Goal: Task Accomplishment & Management: Use online tool/utility

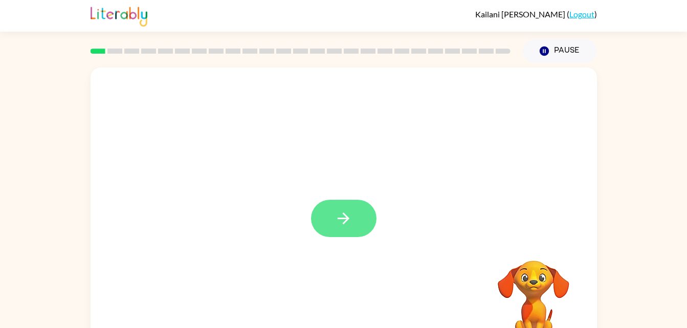
click at [342, 225] on icon "button" at bounding box center [344, 219] width 18 height 18
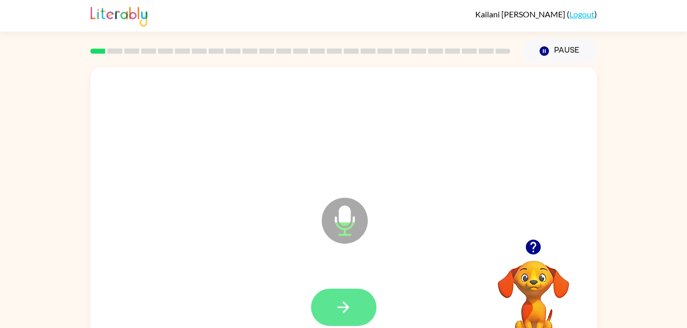
click at [357, 306] on button "button" at bounding box center [343, 307] width 65 height 37
click at [351, 306] on icon "button" at bounding box center [344, 308] width 18 height 18
click at [348, 308] on icon "button" at bounding box center [344, 308] width 12 height 12
click at [347, 301] on icon "button" at bounding box center [344, 308] width 18 height 18
click at [343, 295] on button "button" at bounding box center [343, 307] width 65 height 37
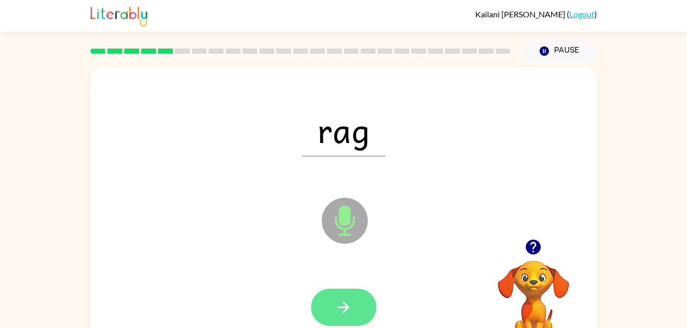
click at [351, 302] on icon "button" at bounding box center [344, 308] width 18 height 18
click at [345, 314] on icon "button" at bounding box center [344, 308] width 18 height 18
click at [343, 307] on icon "button" at bounding box center [344, 308] width 12 height 12
click at [349, 311] on icon "button" at bounding box center [344, 308] width 18 height 18
click at [350, 303] on icon "button" at bounding box center [344, 308] width 18 height 18
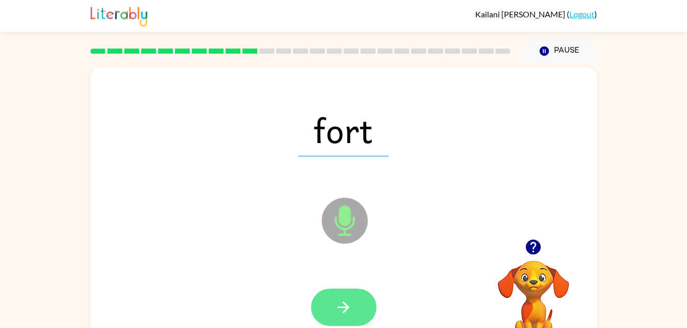
click at [358, 297] on button "button" at bounding box center [343, 307] width 65 height 37
click at [359, 313] on button "button" at bounding box center [343, 307] width 65 height 37
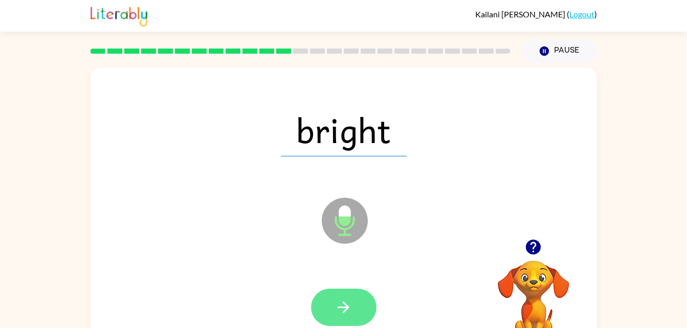
click at [356, 296] on button "button" at bounding box center [343, 307] width 65 height 37
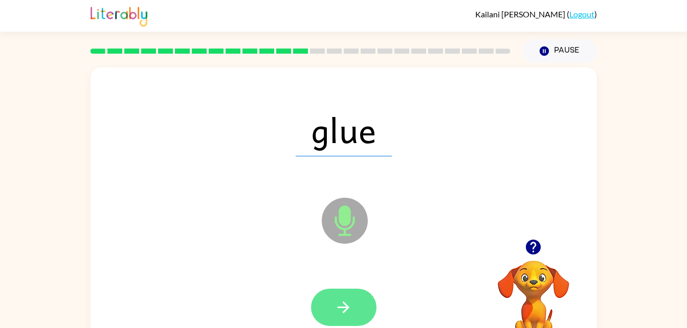
click at [344, 309] on icon "button" at bounding box center [344, 308] width 18 height 18
click at [352, 311] on icon "button" at bounding box center [344, 308] width 18 height 18
click at [354, 309] on button "button" at bounding box center [343, 307] width 65 height 37
click at [350, 309] on icon "button" at bounding box center [344, 308] width 18 height 18
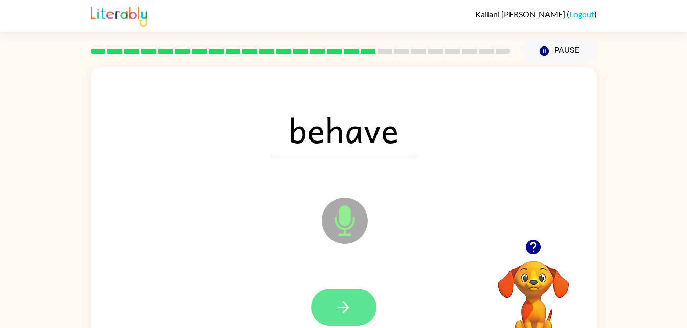
click at [353, 310] on button "button" at bounding box center [343, 307] width 65 height 37
click at [360, 307] on button "button" at bounding box center [343, 307] width 65 height 37
click at [350, 309] on icon "button" at bounding box center [344, 308] width 18 height 18
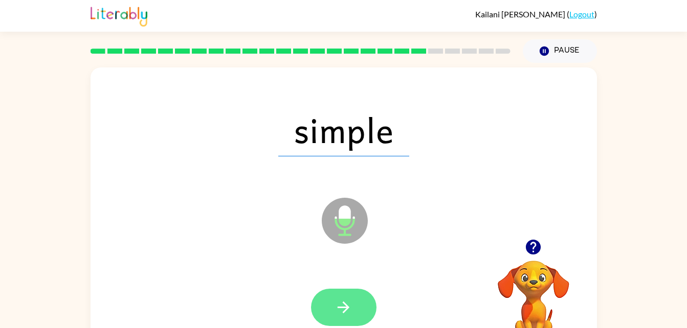
click at [347, 307] on icon "button" at bounding box center [344, 308] width 12 height 12
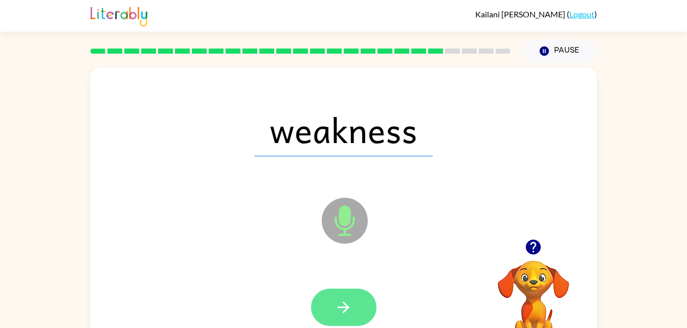
click at [353, 310] on button "button" at bounding box center [343, 307] width 65 height 37
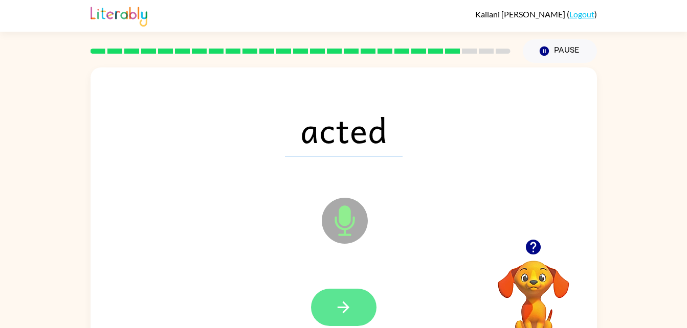
click at [349, 309] on icon "button" at bounding box center [344, 308] width 18 height 18
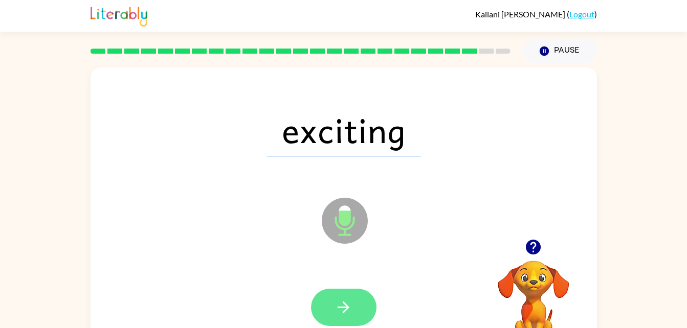
click at [354, 310] on button "button" at bounding box center [343, 307] width 65 height 37
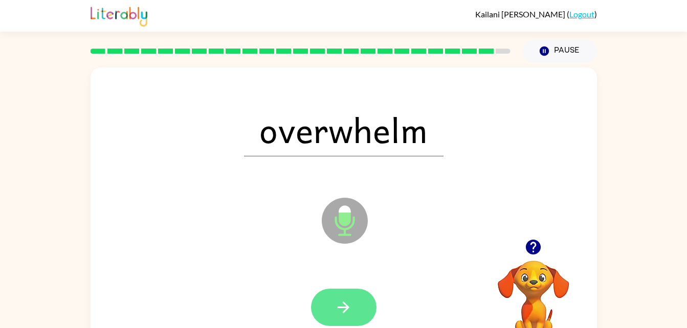
click at [344, 308] on icon "button" at bounding box center [344, 308] width 12 height 12
